Goal: Transaction & Acquisition: Purchase product/service

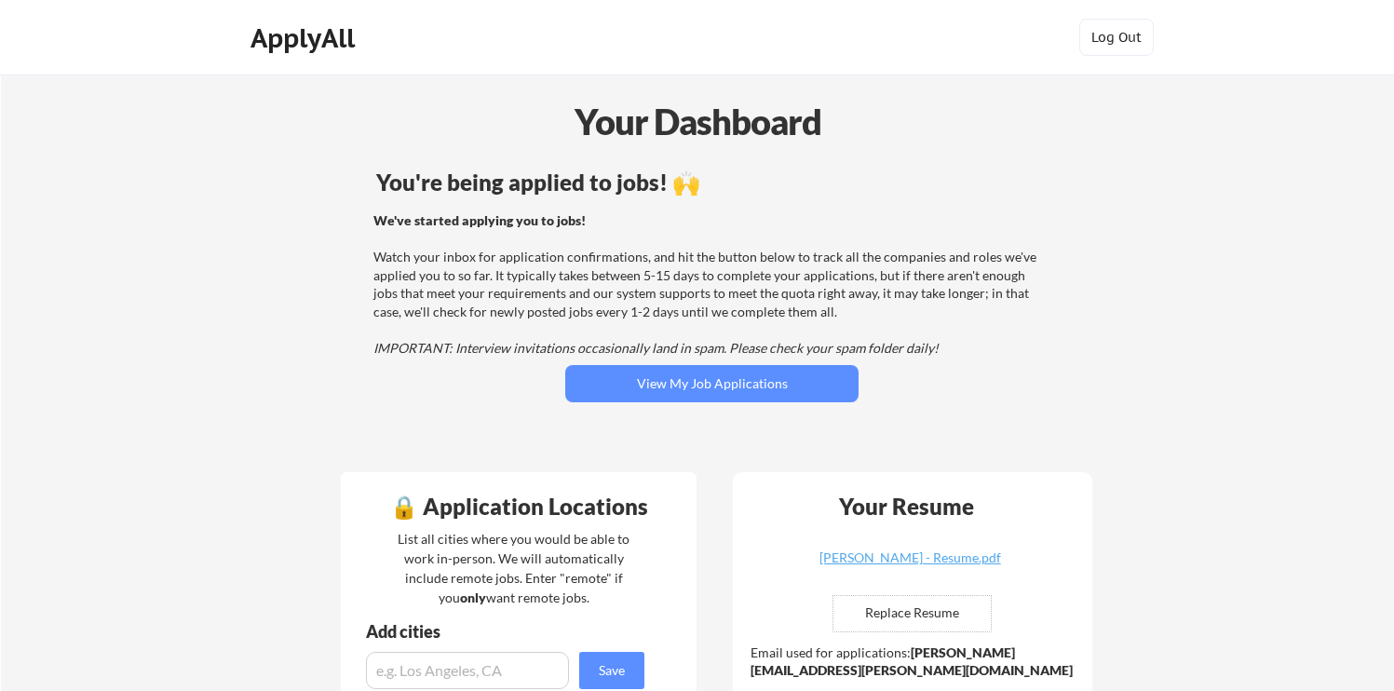
scroll to position [81, 0]
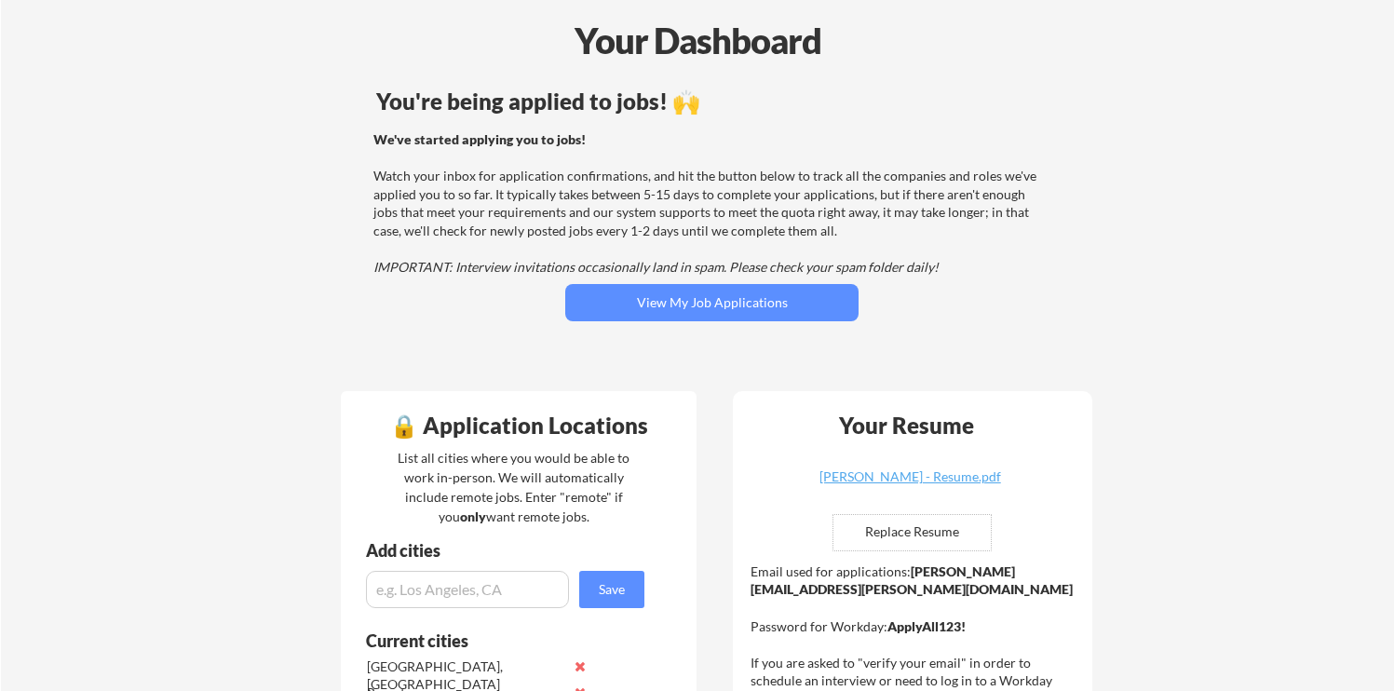
click at [494, 182] on div "We've started applying you to jobs! Watch your inbox for application confirmati…" at bounding box center [709, 203] width 672 height 146
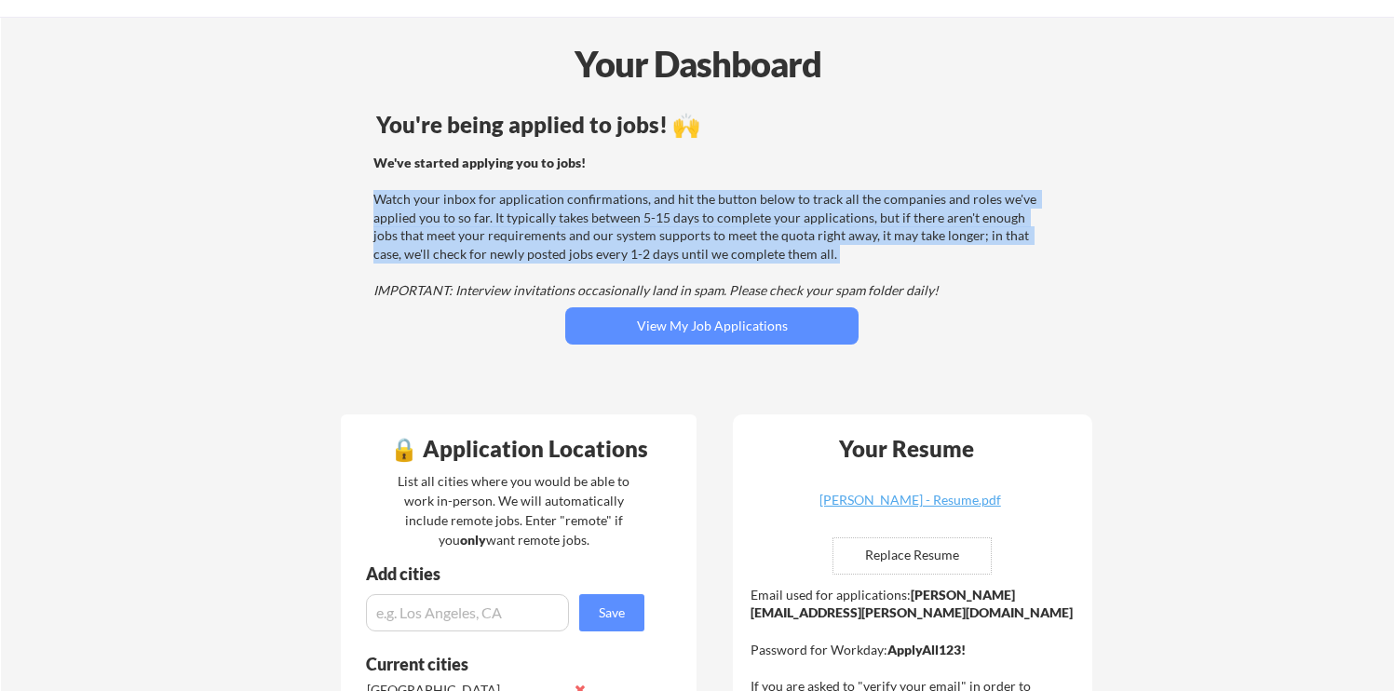
scroll to position [0, 0]
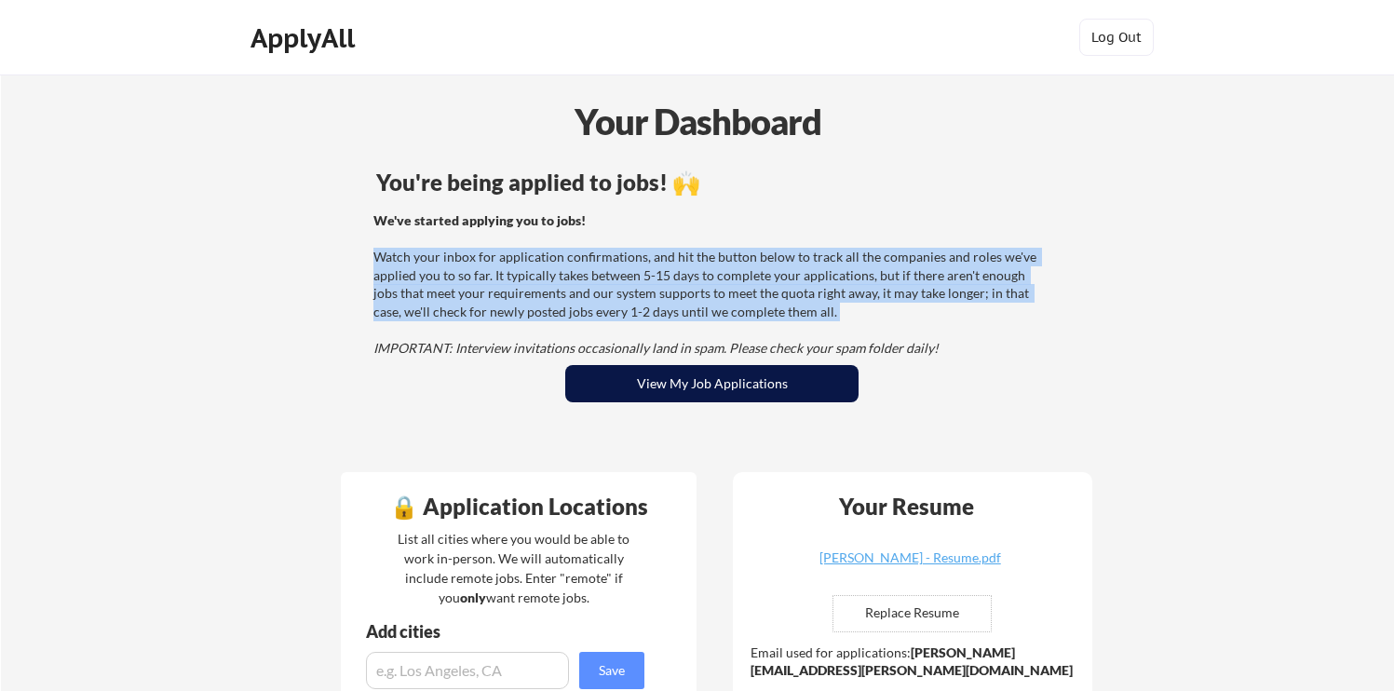
click at [641, 369] on button "View My Job Applications" at bounding box center [711, 383] width 293 height 37
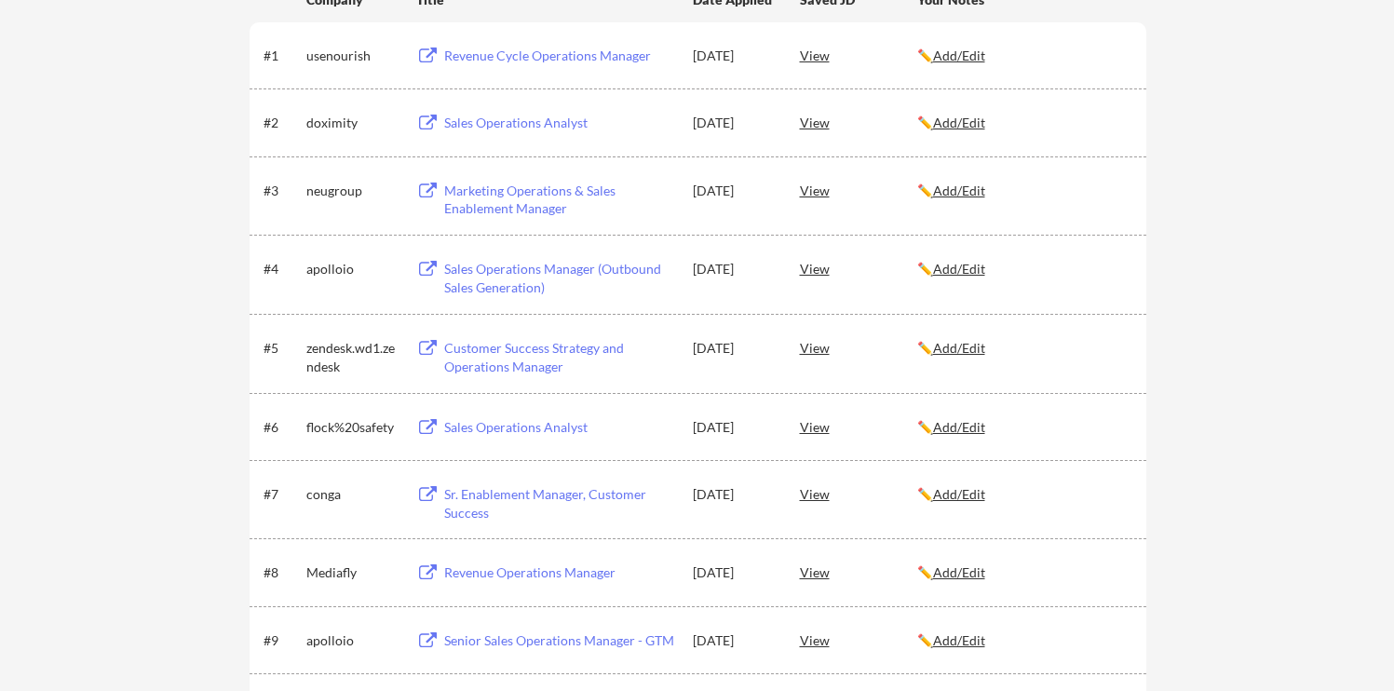
scroll to position [372, 0]
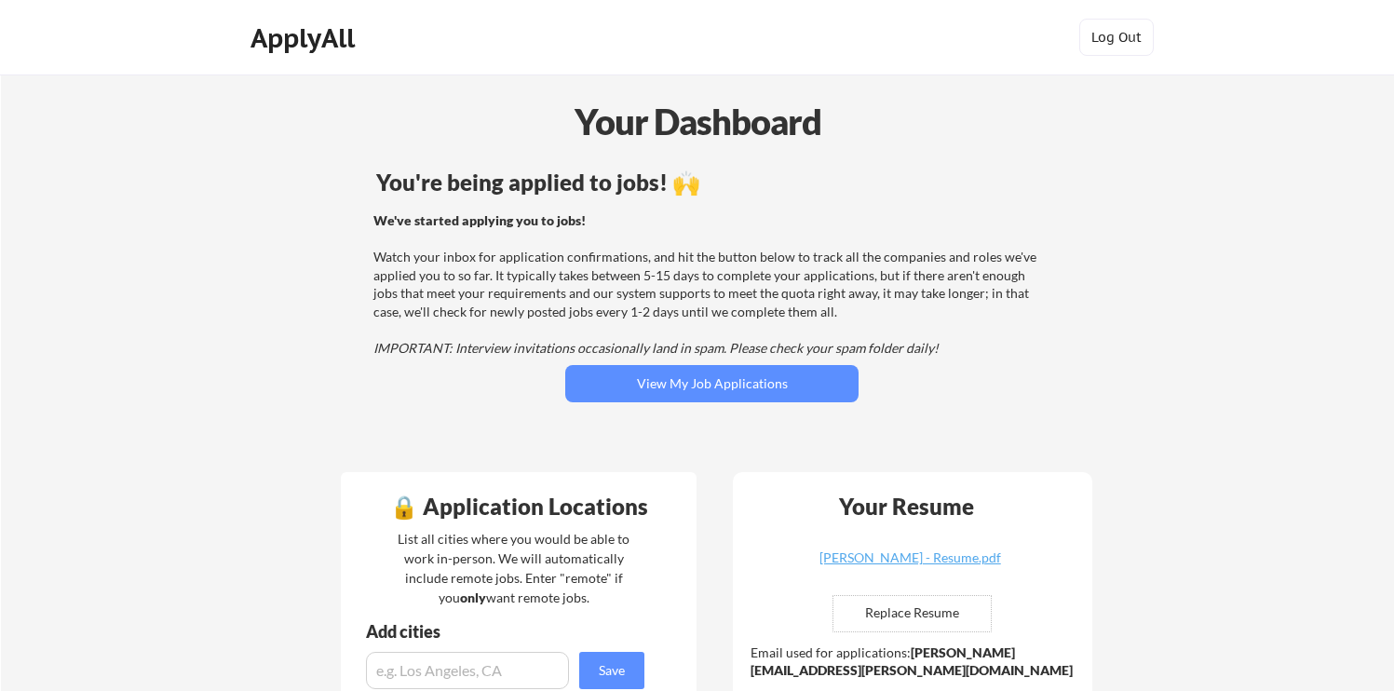
click at [497, 347] on em "IMPORTANT: Interview invitations occasionally land in spam. Please check your s…" at bounding box center [655, 348] width 565 height 16
click at [301, 40] on div "ApplyAll" at bounding box center [306, 38] width 110 height 32
click at [276, 48] on div "ApplyAll" at bounding box center [306, 38] width 110 height 32
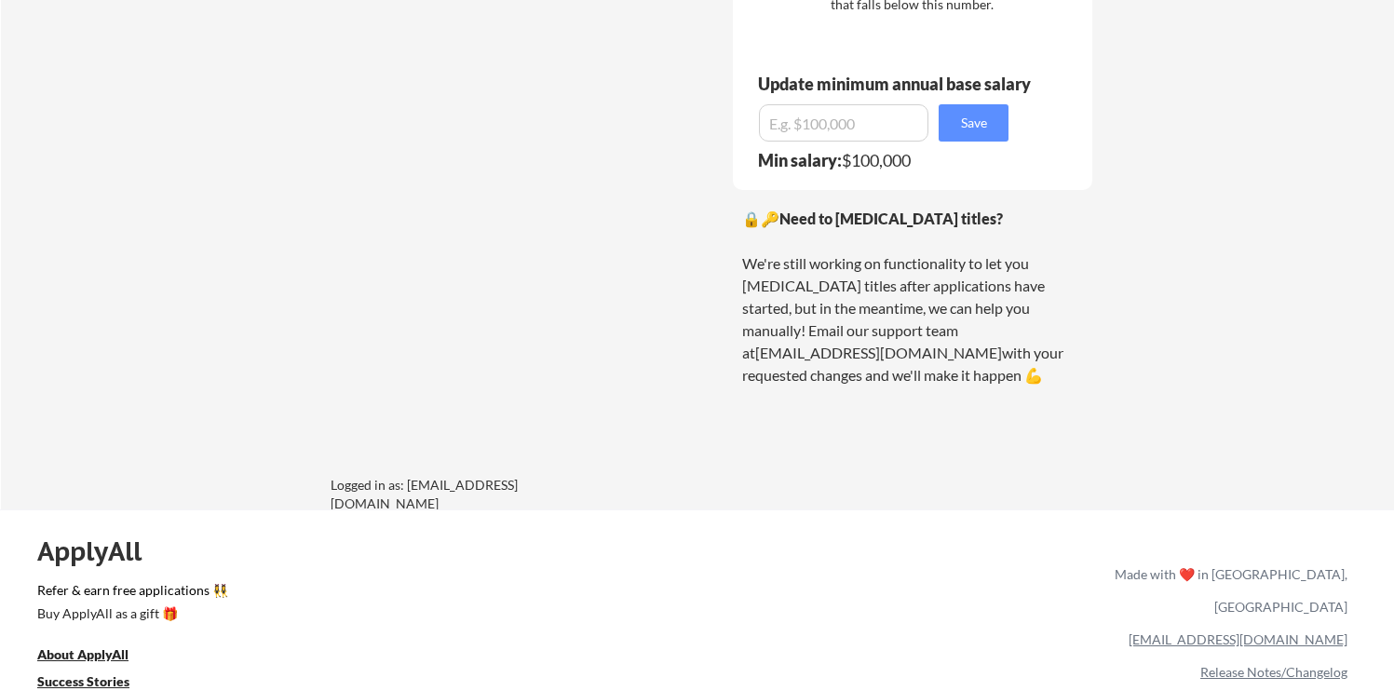
scroll to position [2222, 0]
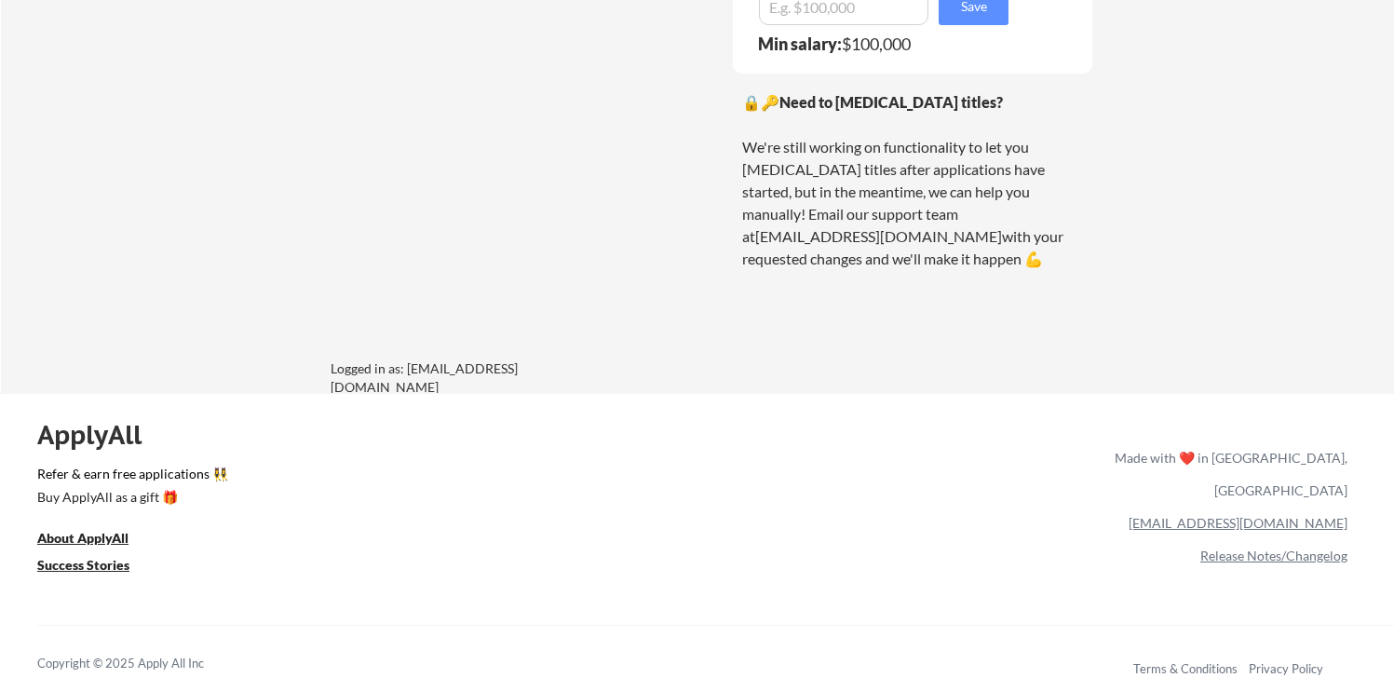
click at [807, 224] on div "🔒🔑 Need to change your job titles? We're still working on functionality to let …" at bounding box center [912, 180] width 341 height 179
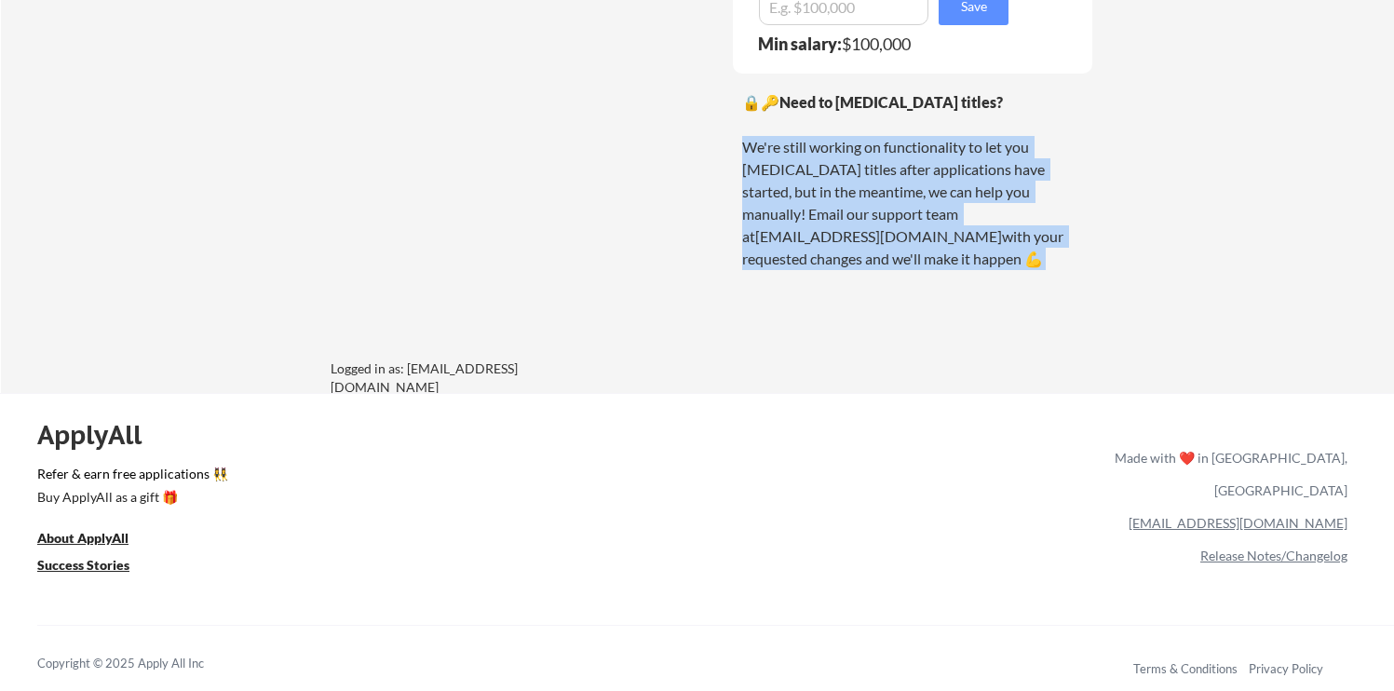
click at [846, 223] on div "🔒🔑 Need to change your job titles? We're still working on functionality to let …" at bounding box center [912, 180] width 341 height 179
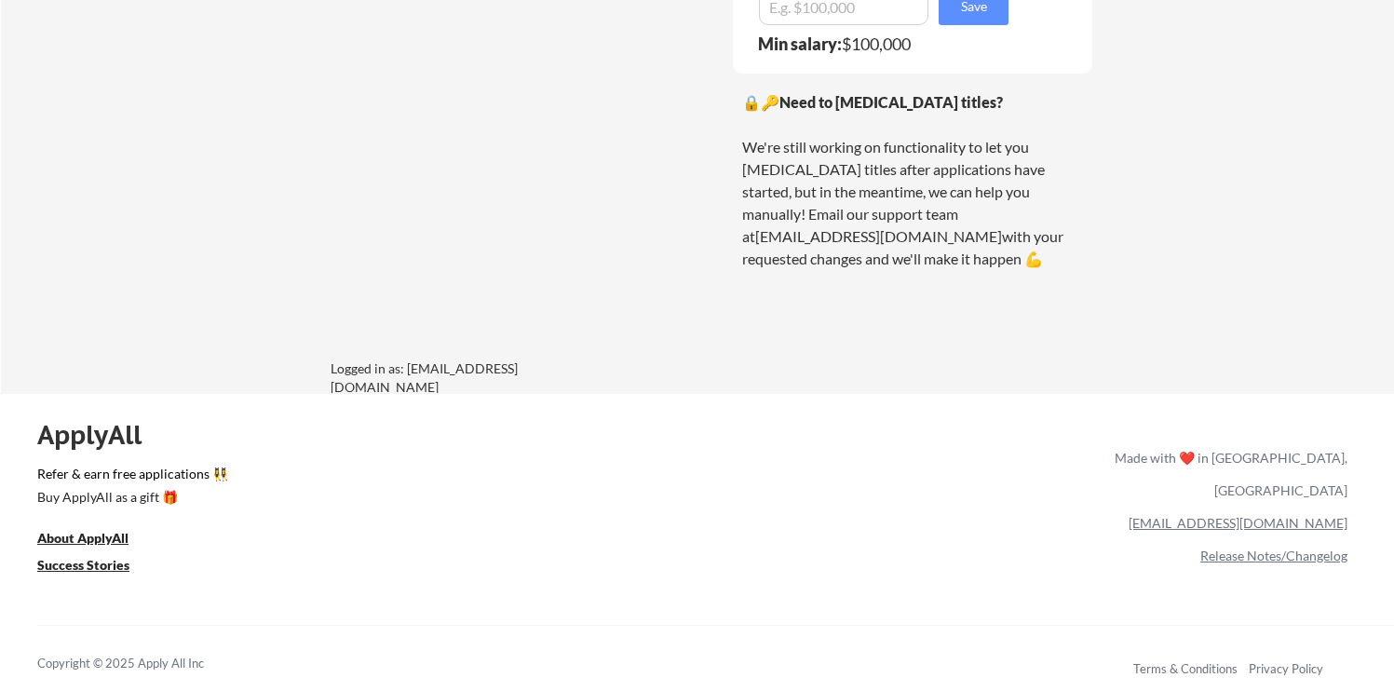
click at [846, 223] on div "🔒🔑 Need to change your job titles? We're still working on functionality to let …" at bounding box center [912, 180] width 341 height 179
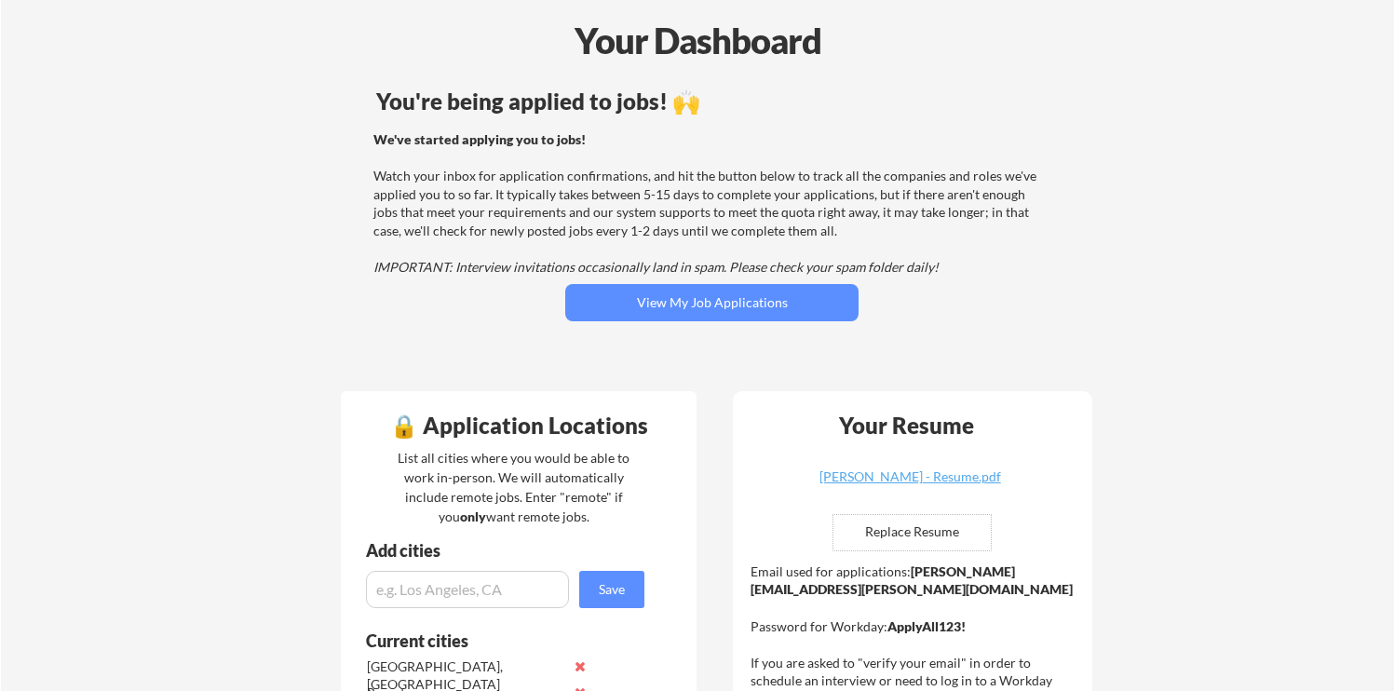
scroll to position [0, 0]
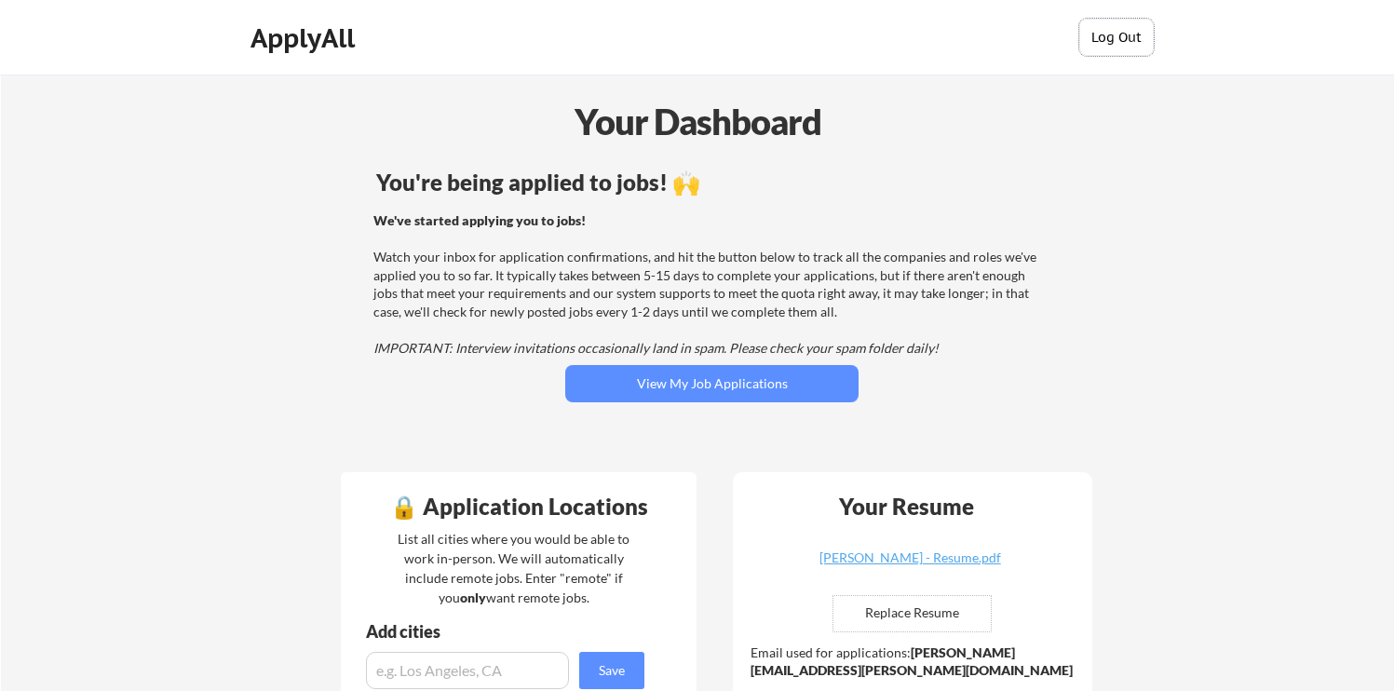
click at [1083, 24] on button "Log Out" at bounding box center [1116, 37] width 75 height 37
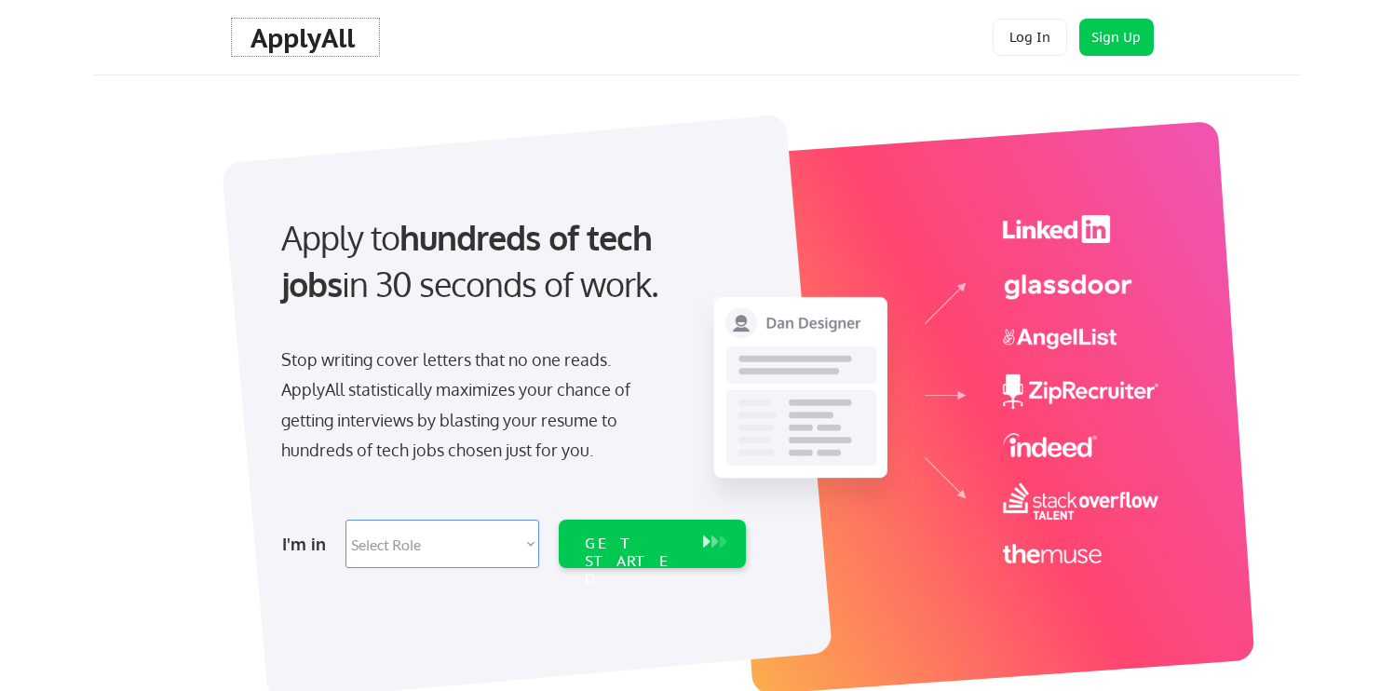
click at [285, 34] on div "ApplyAll" at bounding box center [306, 38] width 110 height 32
click at [1032, 34] on button "Log In" at bounding box center [1030, 37] width 75 height 37
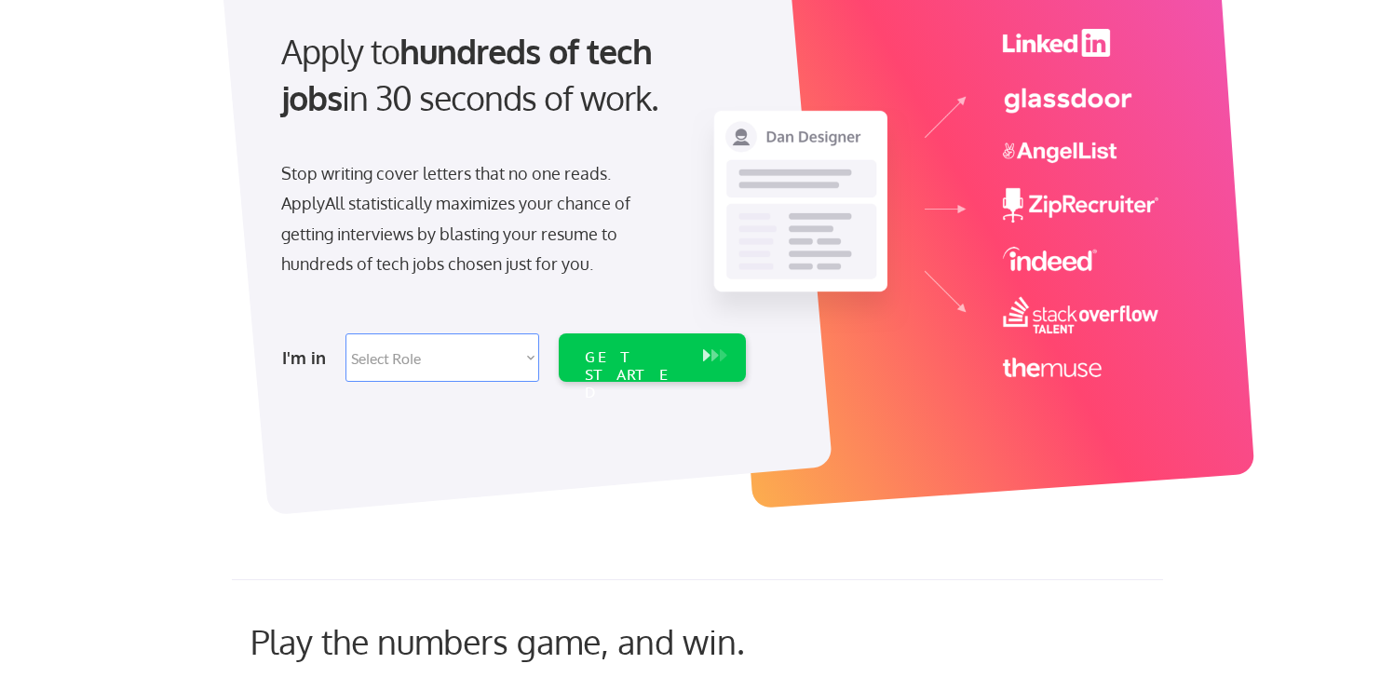
scroll to position [171, 0]
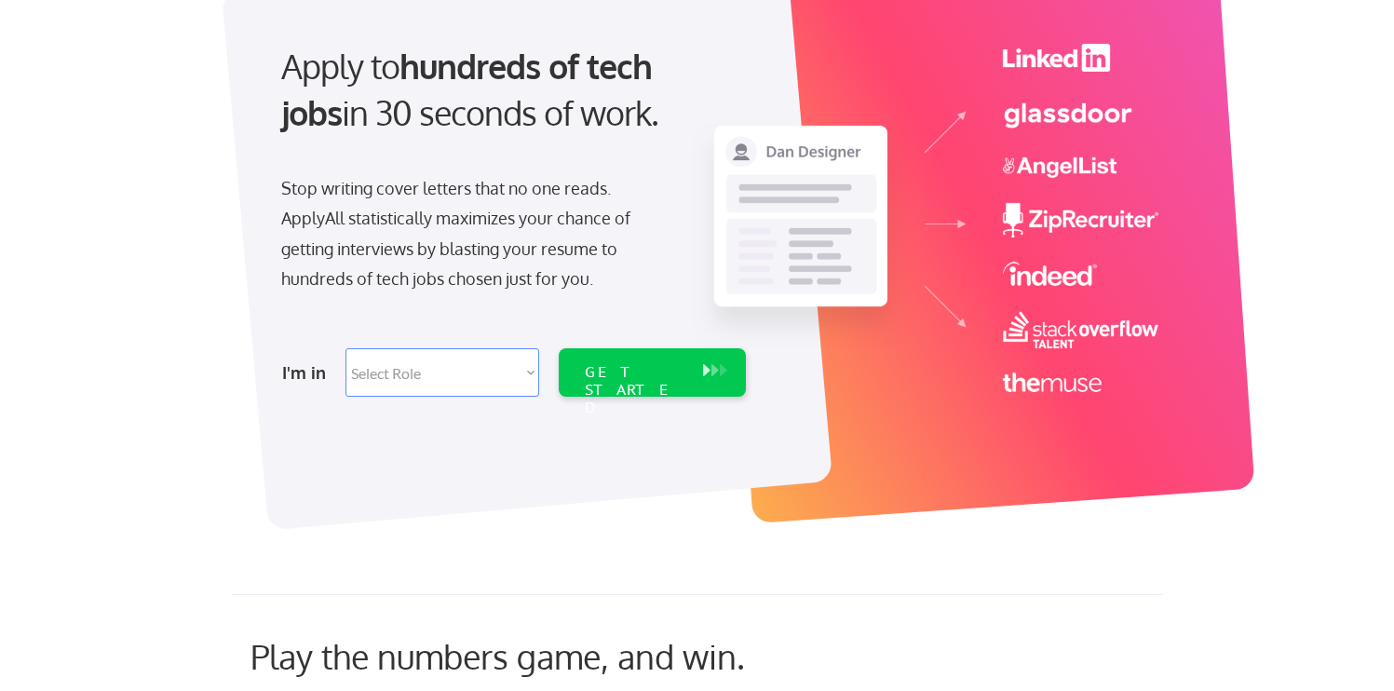
click at [465, 374] on select "Select Role Software Engineering Product Management Customer Success Sales UI/U…" at bounding box center [443, 372] width 194 height 48
select select ""sales""
click at [346, 348] on select "Select Role Software Engineering Product Management Customer Success Sales UI/U…" at bounding box center [443, 372] width 194 height 48
select select ""sales""
click at [676, 359] on div "GET STARTED" at bounding box center [635, 372] width 118 height 48
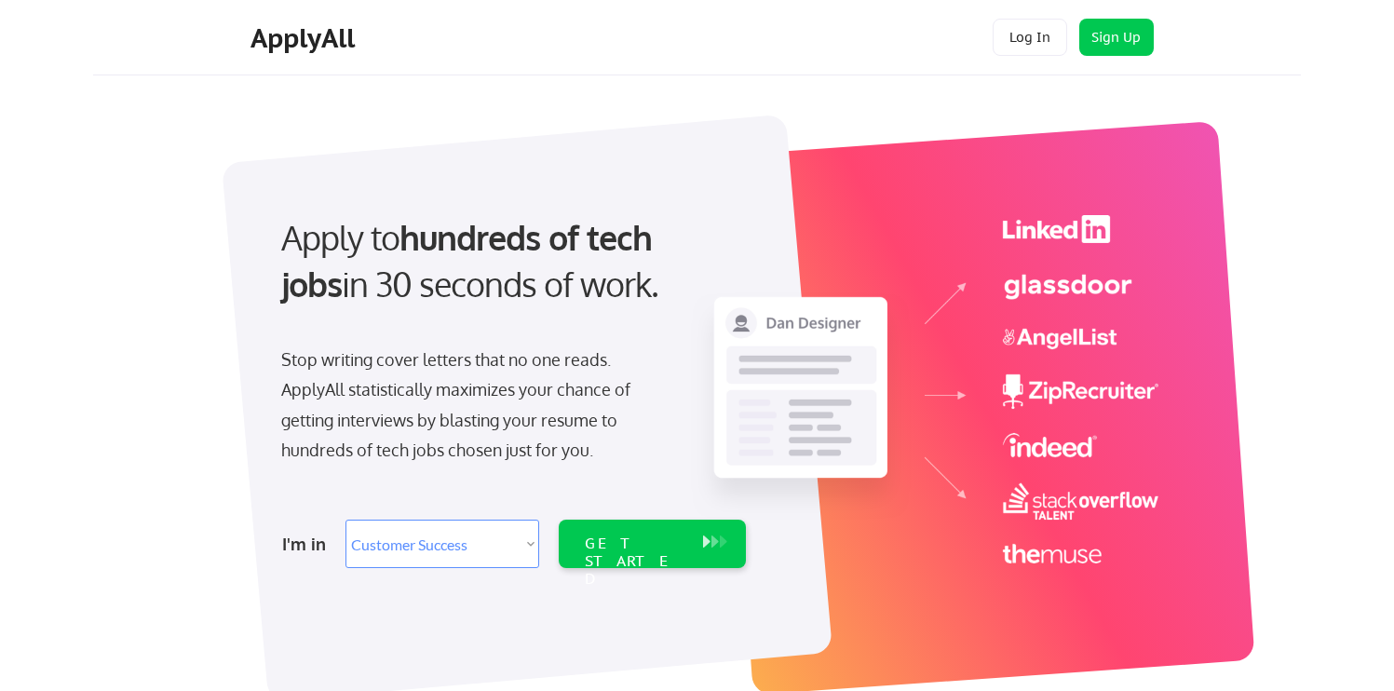
select select ""sales""
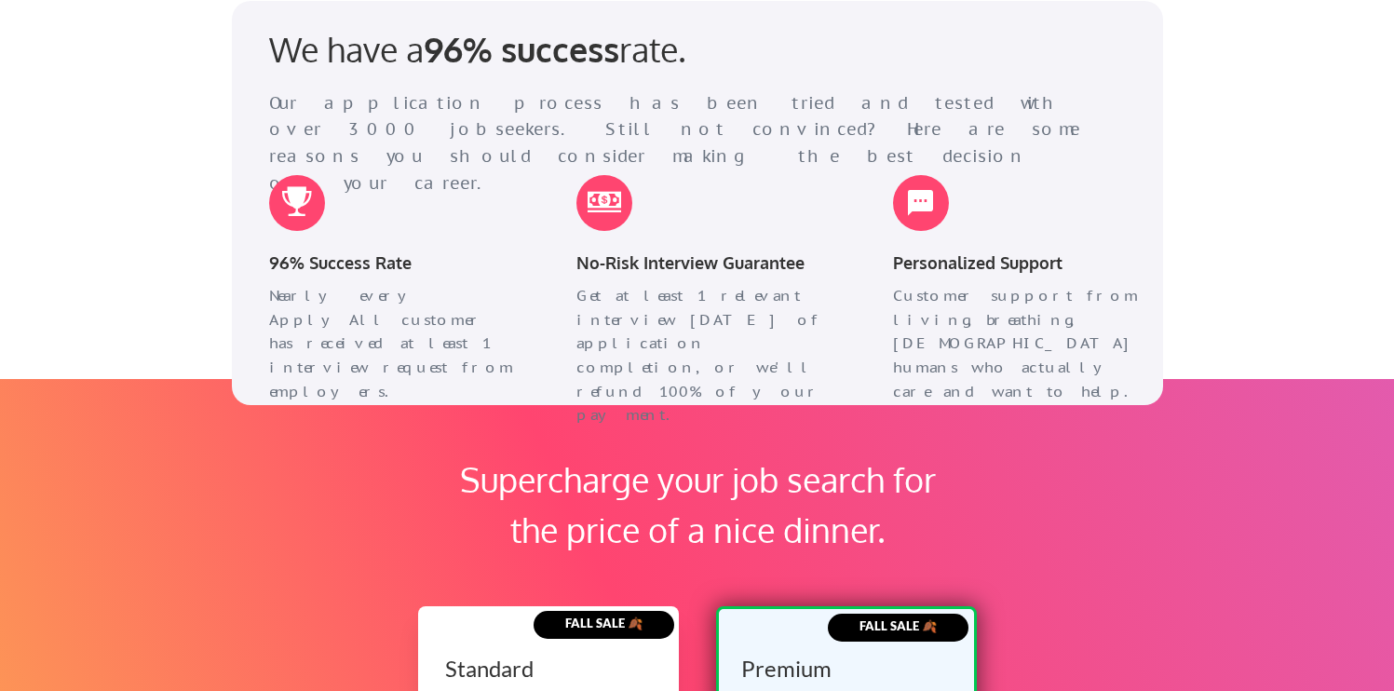
scroll to position [2943, 0]
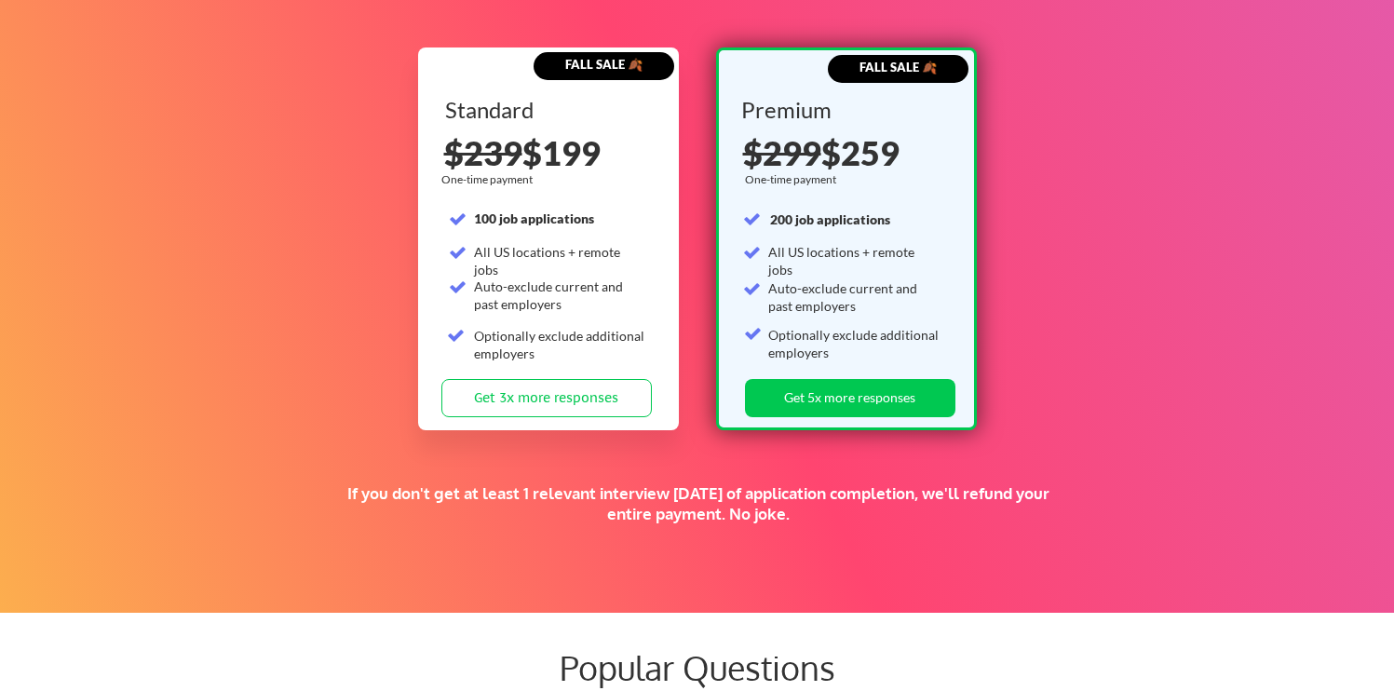
click at [901, 138] on div "$299 $259" at bounding box center [848, 153] width 210 height 34
click at [858, 156] on div "$299 $259" at bounding box center [848, 153] width 210 height 34
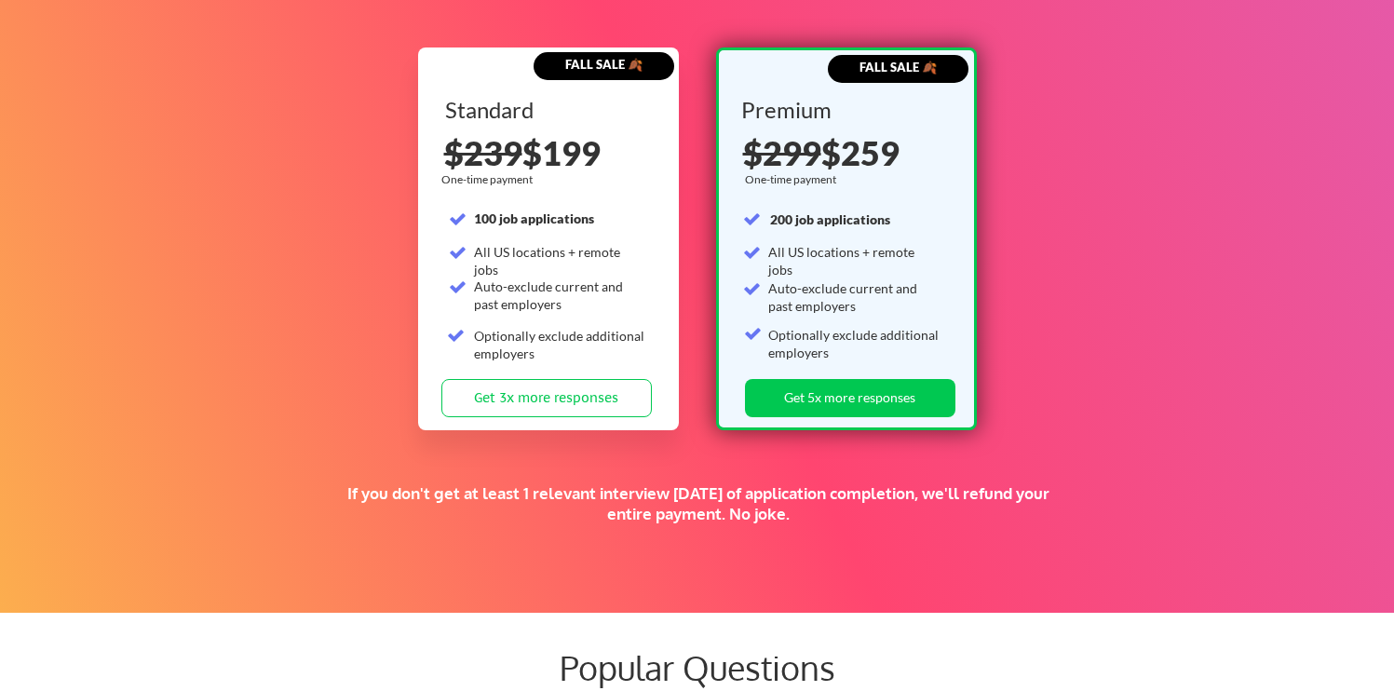
click at [858, 156] on div "$299 $259" at bounding box center [848, 153] width 210 height 34
click at [879, 165] on div "$299 $259" at bounding box center [848, 153] width 210 height 34
click at [825, 255] on div "All US locations + remote jobs" at bounding box center [854, 261] width 172 height 36
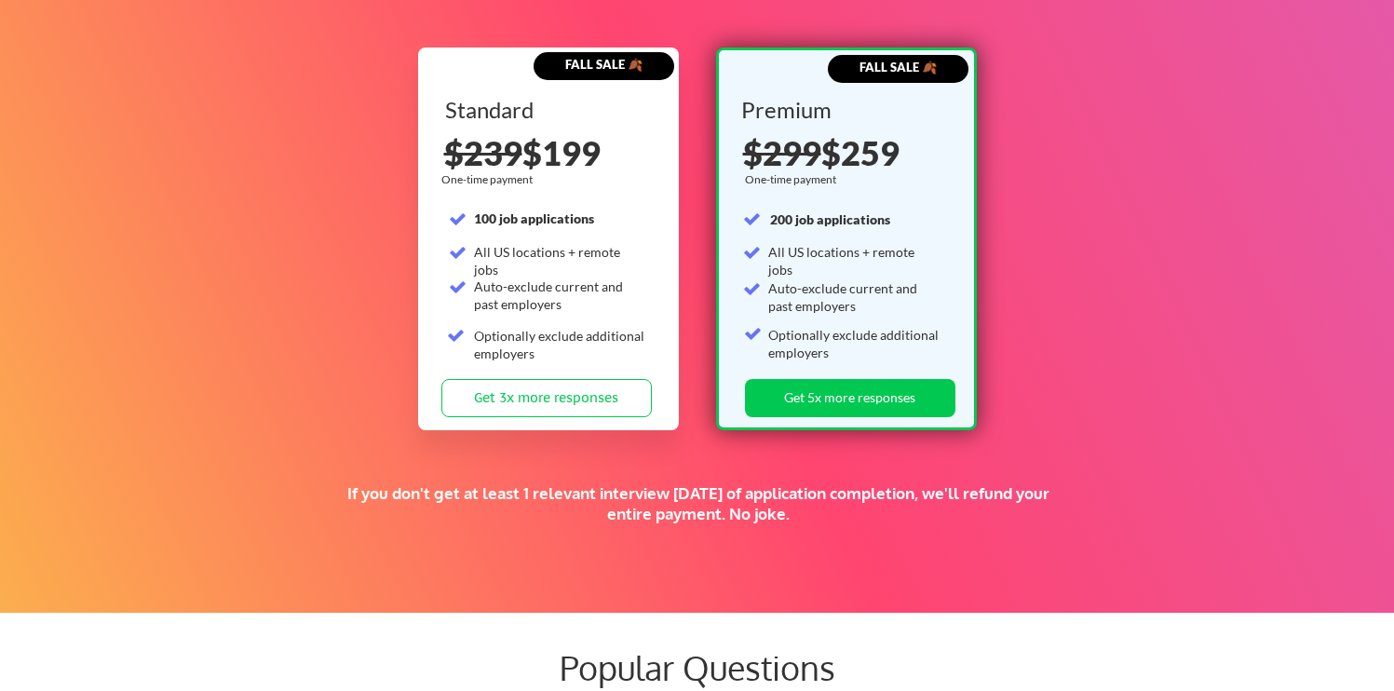
click at [825, 255] on div "All US locations + remote jobs" at bounding box center [854, 261] width 172 height 36
click at [858, 276] on div "Premium One-time payment 200 job applications All US locations + remote jobs Au…" at bounding box center [846, 239] width 210 height 280
click at [842, 305] on div "Auto-exclude current and past employers" at bounding box center [854, 297] width 172 height 36
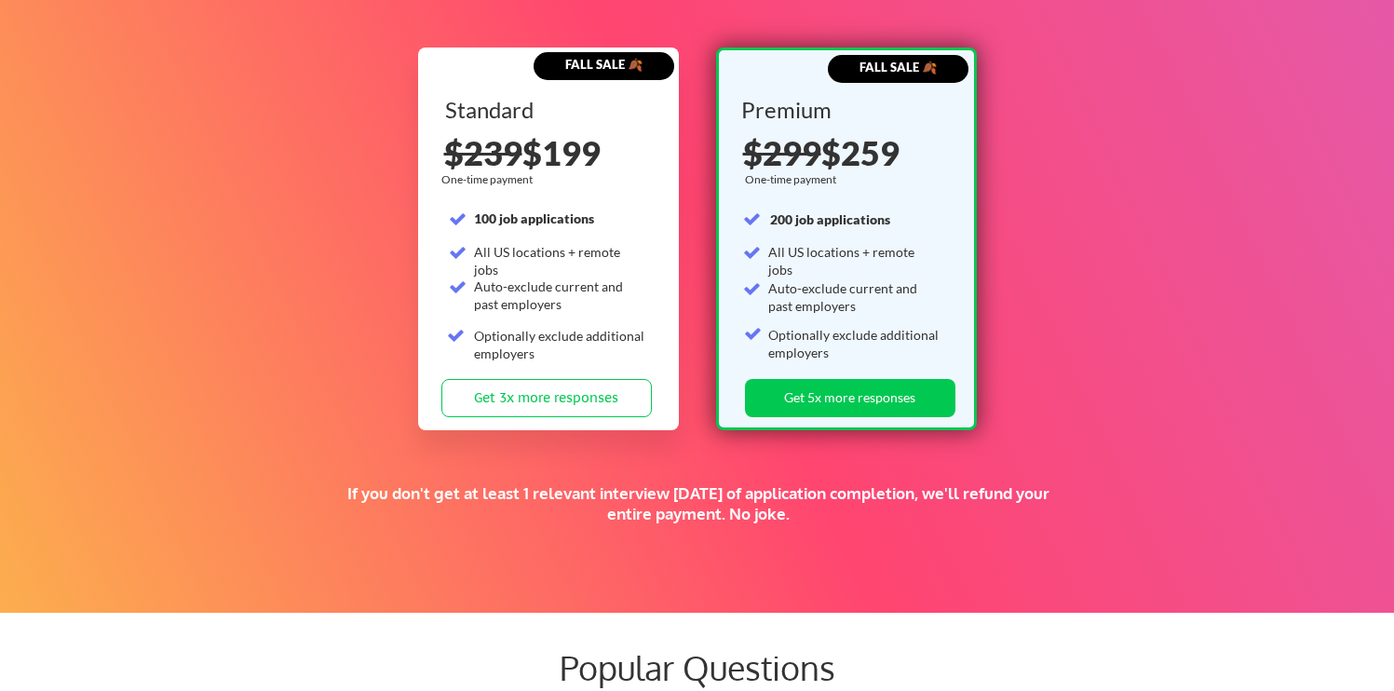
click at [821, 334] on div "Optionally exclude additional employers" at bounding box center [854, 344] width 172 height 36
click at [808, 326] on div "Optionally exclude additional employers" at bounding box center [854, 344] width 172 height 36
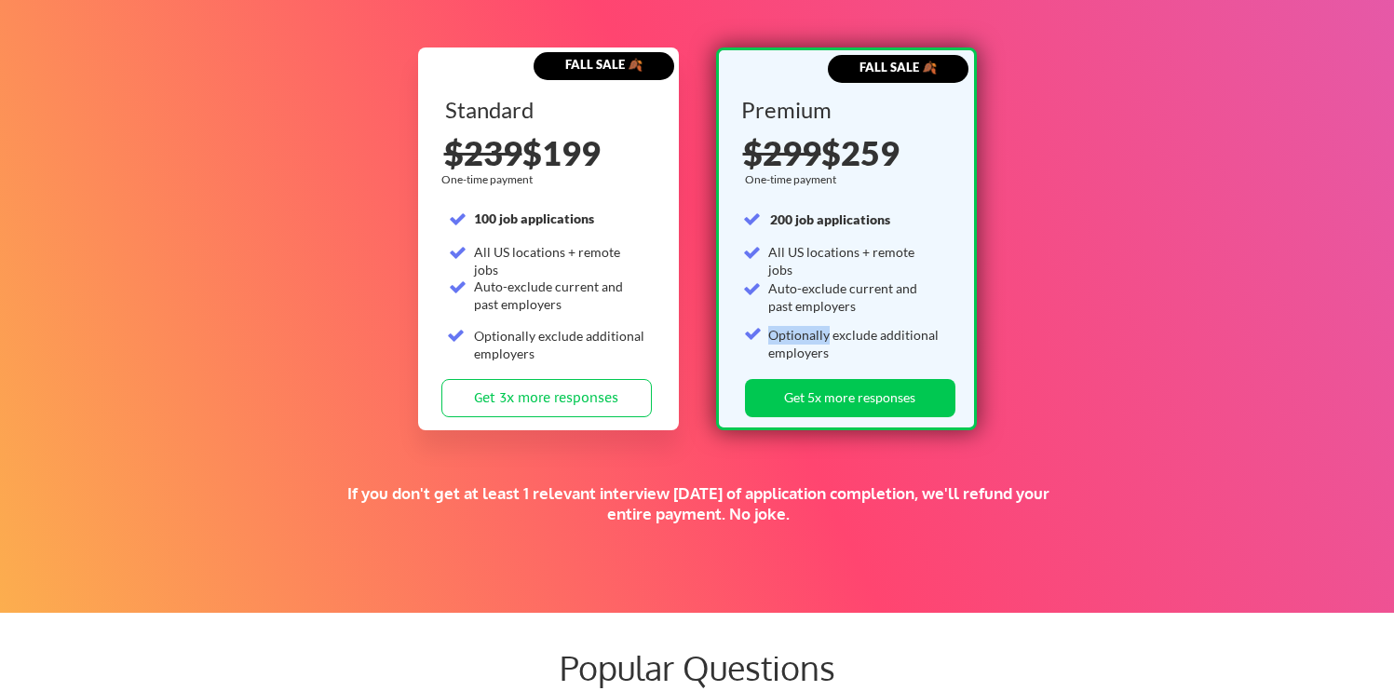
click at [808, 326] on div "Optionally exclude additional employers" at bounding box center [854, 344] width 172 height 36
click at [773, 318] on div "Auto-exclude current and past employers" at bounding box center [854, 301] width 172 height 44
click at [796, 272] on div "Premium One-time payment 200 job applications All US locations + remote jobs Au…" at bounding box center [846, 239] width 210 height 280
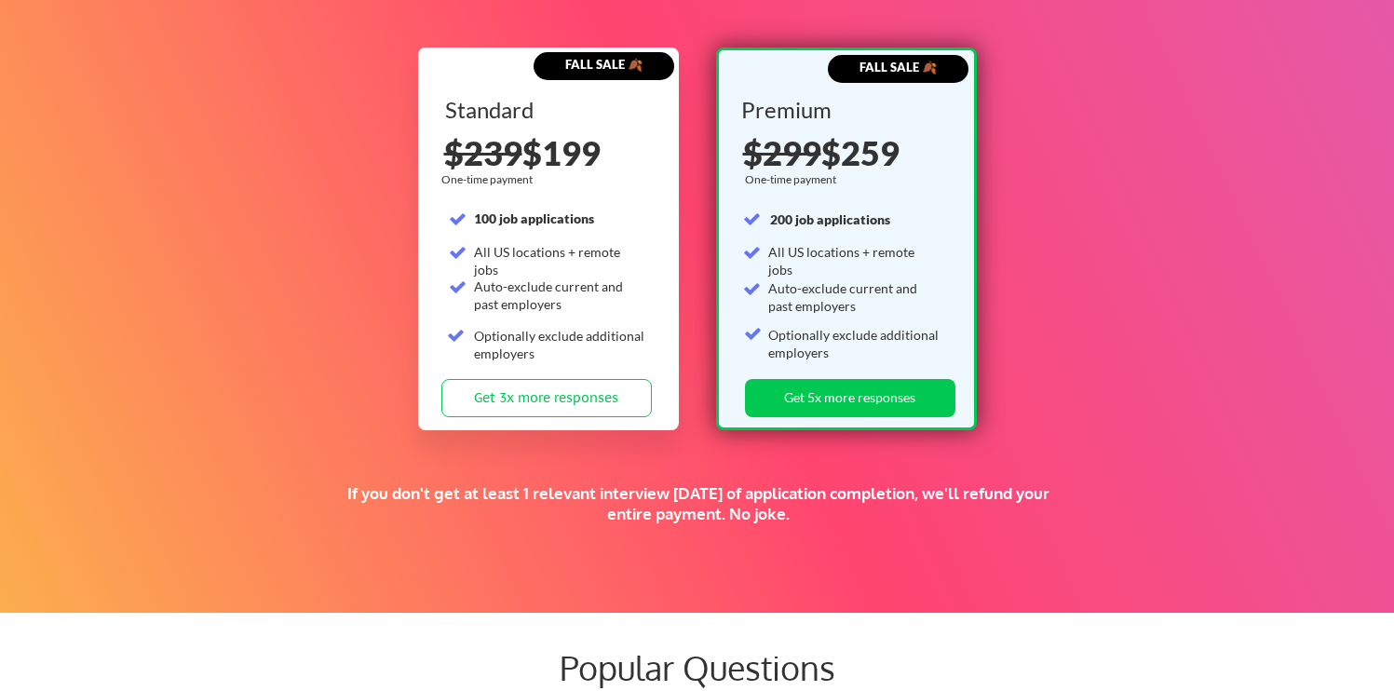
click at [796, 272] on div "Premium One-time payment 200 job applications All US locations + remote jobs Au…" at bounding box center [846, 239] width 210 height 280
click at [801, 292] on div "Auto-exclude current and past employers" at bounding box center [854, 297] width 172 height 36
